Goal: Task Accomplishment & Management: Use online tool/utility

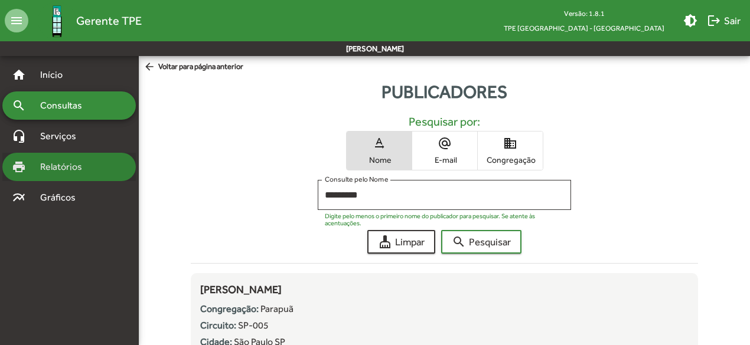
click at [66, 168] on span "Relatórios" at bounding box center [65, 167] width 64 height 14
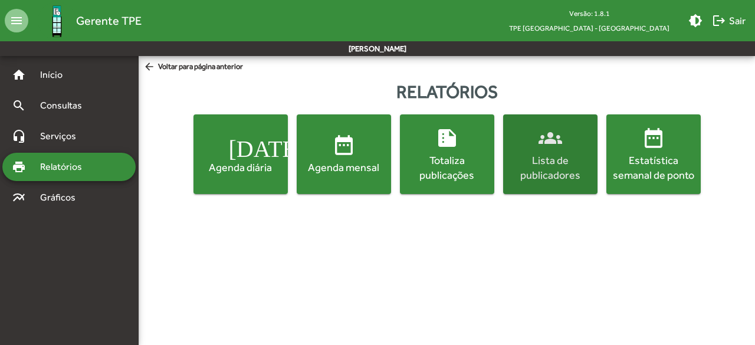
click at [550, 162] on div "Lista de publicadores" at bounding box center [551, 168] width 90 height 30
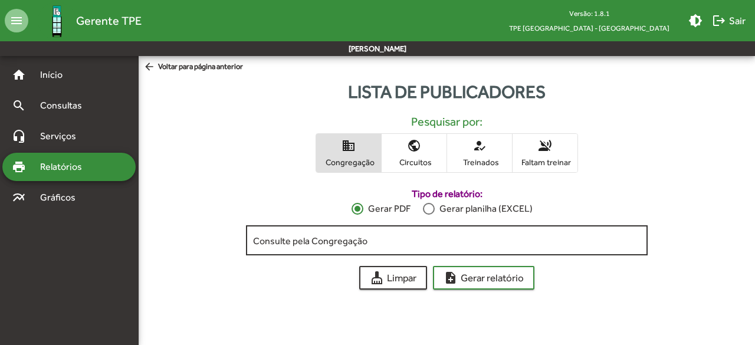
click at [417, 245] on input "Consulte pela Congregação" at bounding box center [447, 240] width 388 height 11
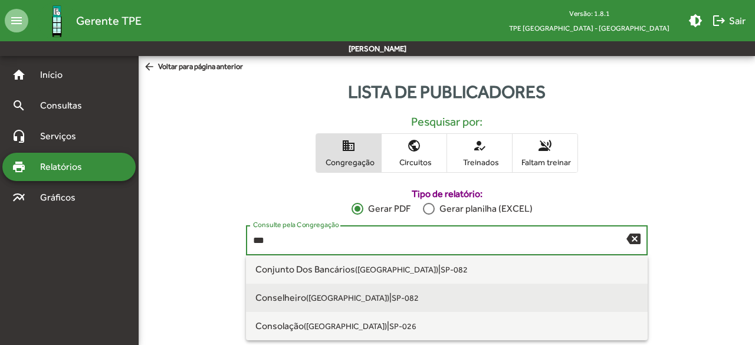
click at [331, 295] on small "([GEOGRAPHIC_DATA])" at bounding box center [347, 297] width 83 height 9
type input "**********"
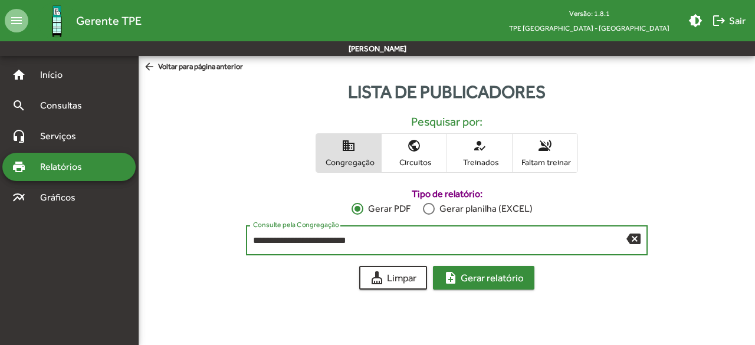
click at [482, 279] on span "note_add Gerar relatório" at bounding box center [484, 277] width 80 height 21
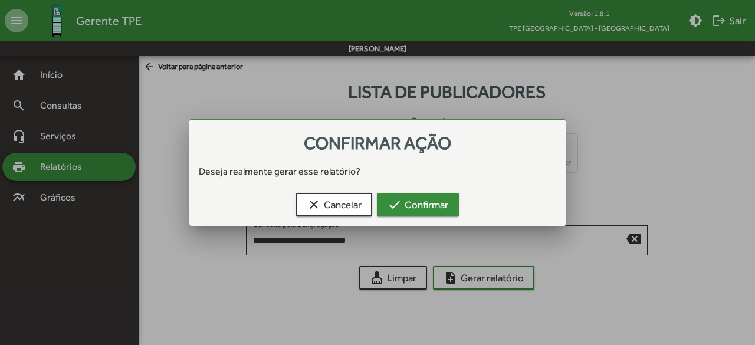
click at [420, 198] on span "check Confirmar" at bounding box center [418, 204] width 61 height 21
